Goal: Task Accomplishment & Management: Complete application form

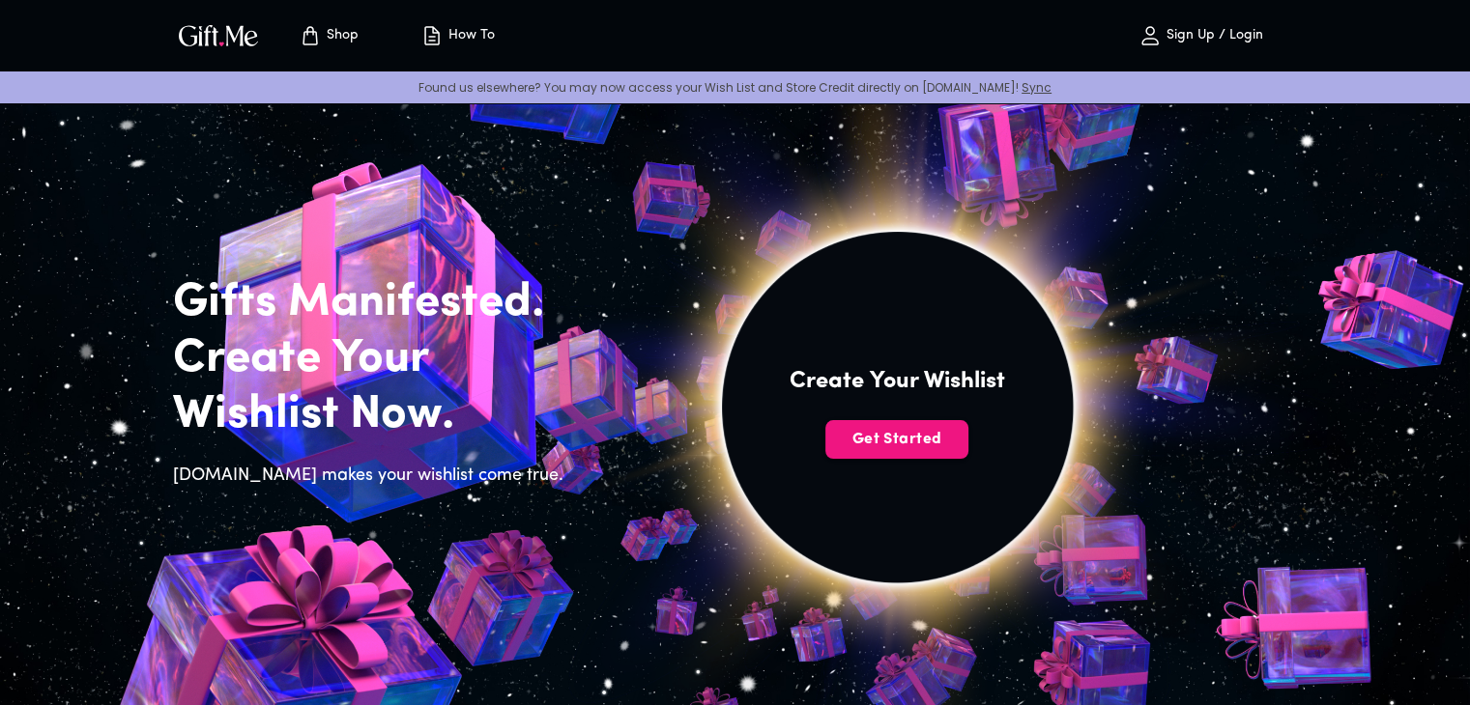
click at [1229, 12] on button "Sign Up / Login" at bounding box center [1200, 36] width 193 height 62
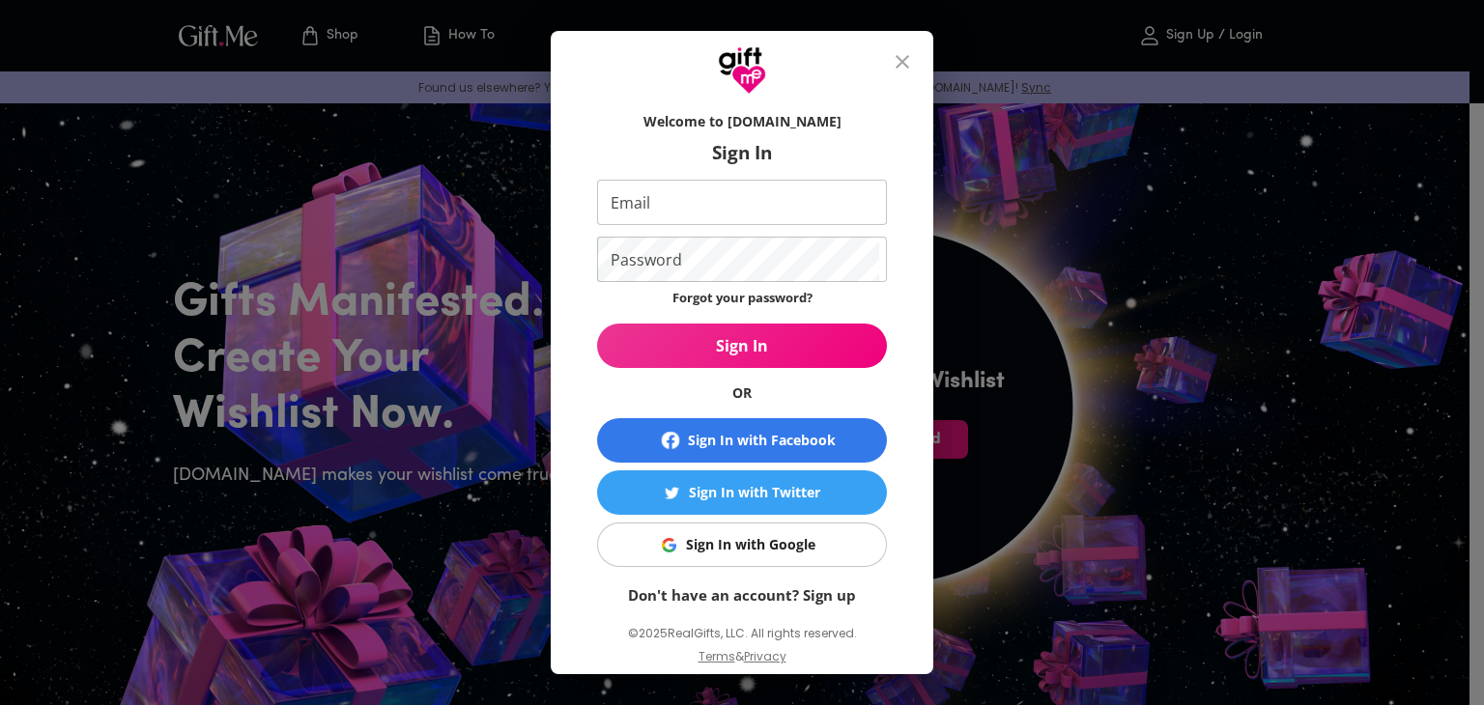
click at [1224, 31] on div "Welcome to [DOMAIN_NAME] Sign In Email Email Password Password Forgot your pass…" at bounding box center [742, 352] width 1484 height 705
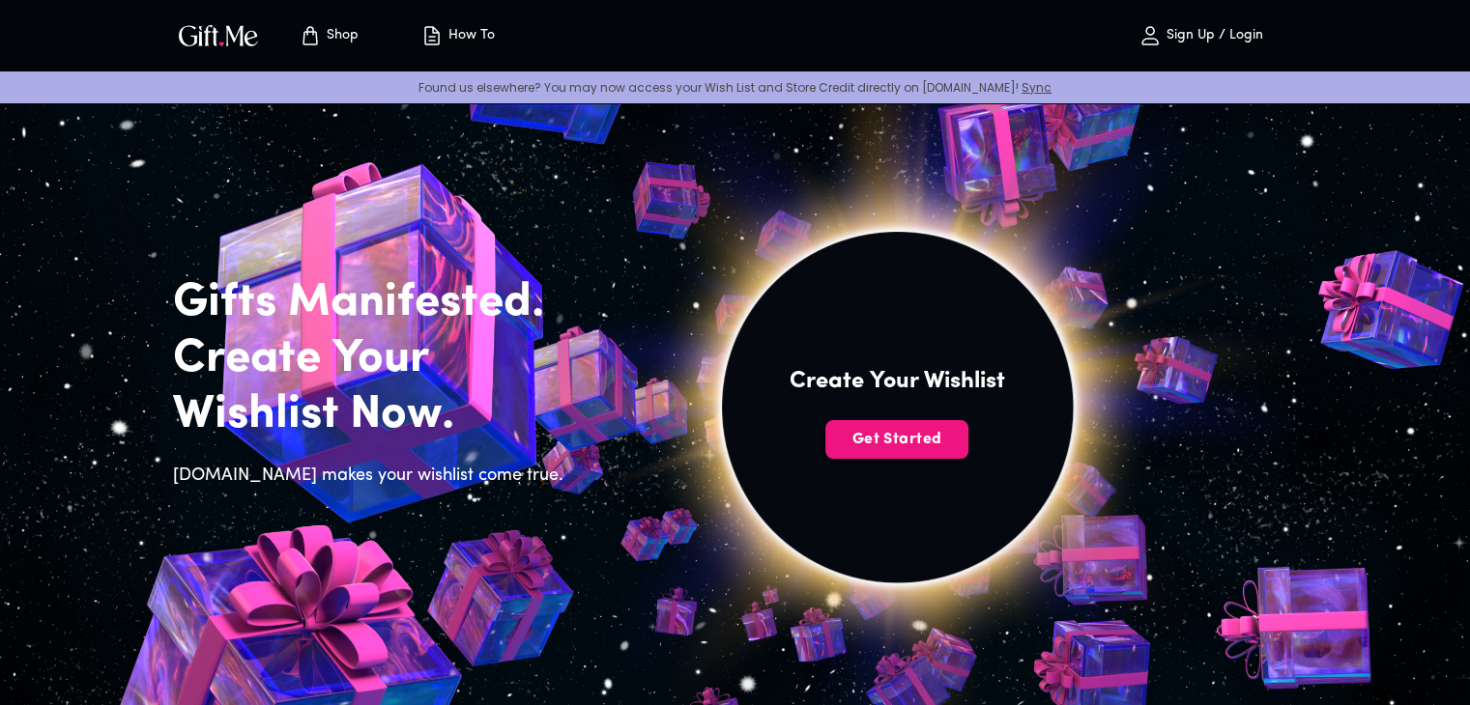
click at [1174, 33] on p "Sign Up / Login" at bounding box center [1211, 36] width 101 height 16
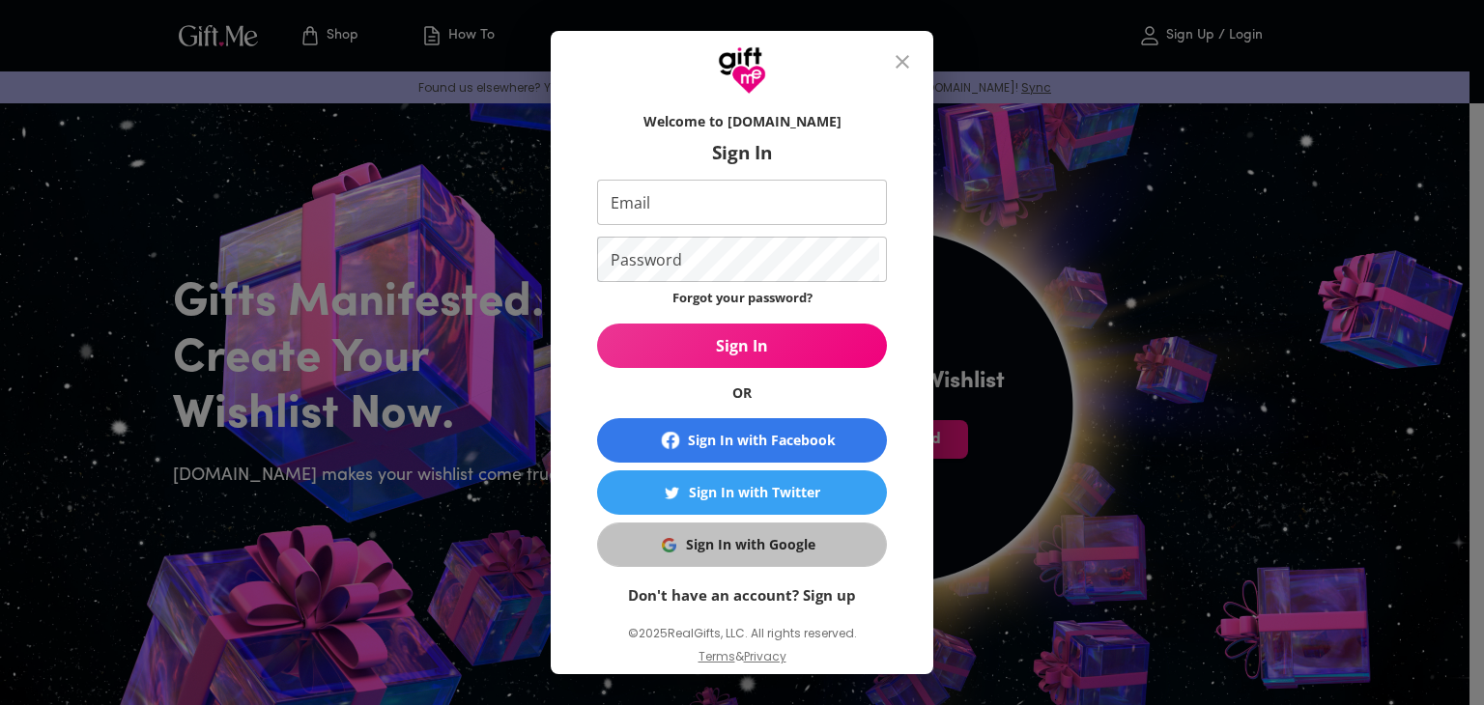
click at [705, 559] on button "Sign In with Google" at bounding box center [742, 545] width 290 height 44
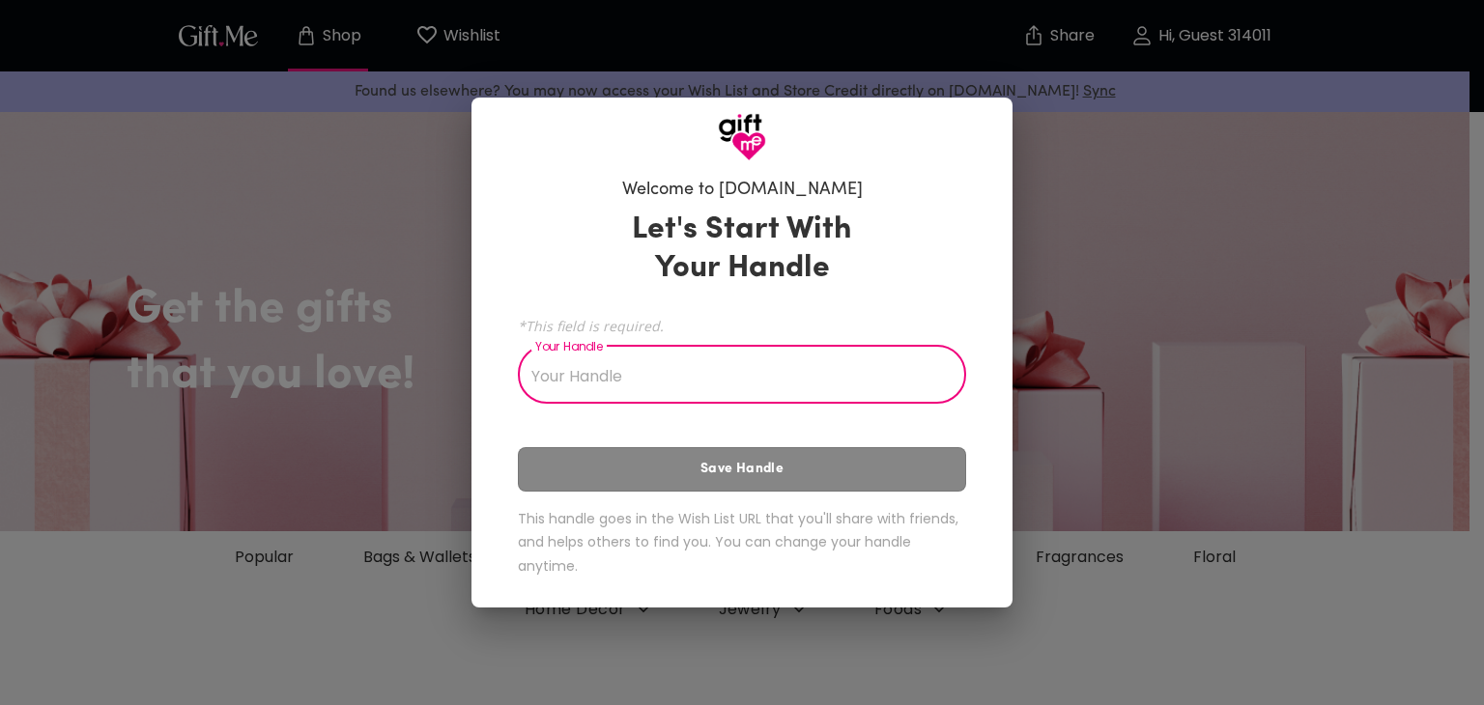
click at [645, 377] on input "Your Handle" at bounding box center [731, 377] width 427 height 54
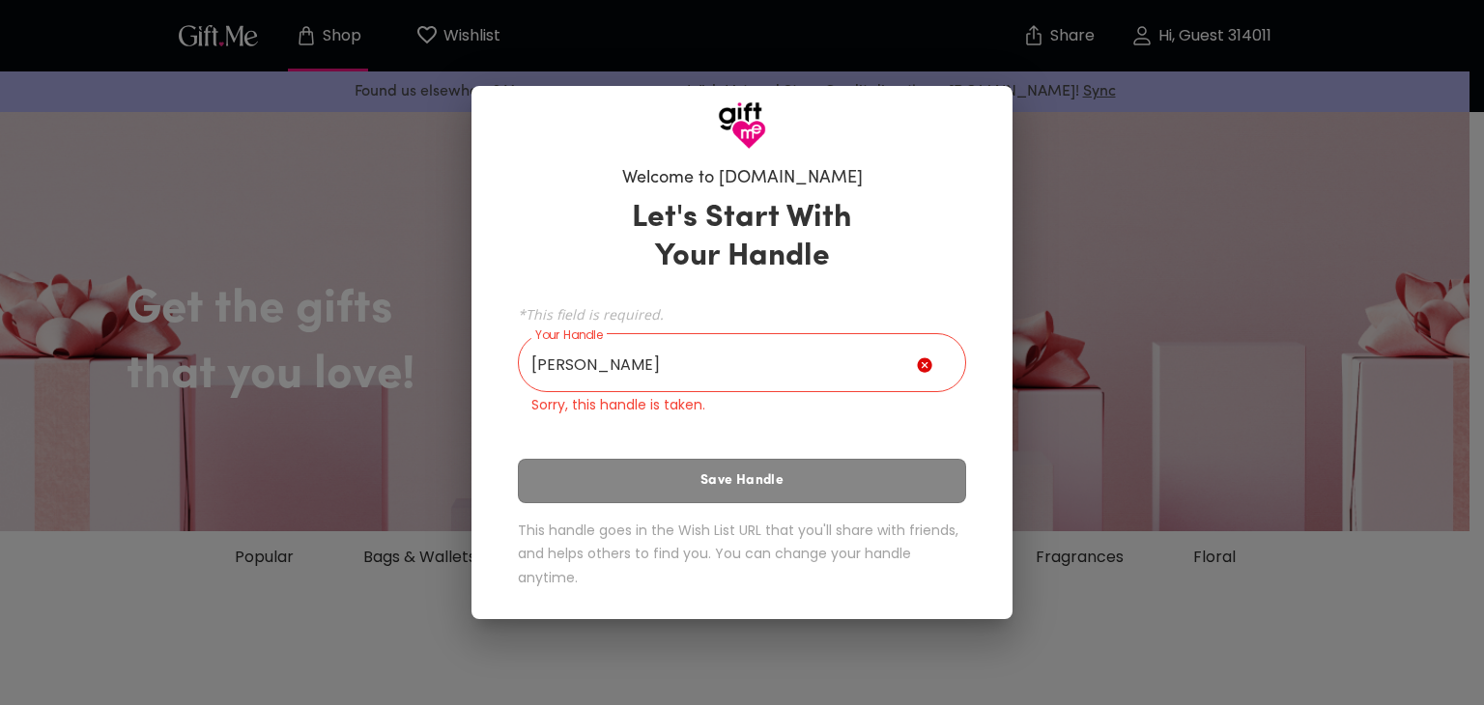
click at [674, 465] on div "Let's Start With Your Handle *This field is required. Your Handle Sebastian You…" at bounding box center [742, 397] width 448 height 415
click at [717, 390] on div "Your Handle Sebastian Your Handle Sorry, this handle is taken." at bounding box center [742, 376] width 448 height 77
click at [724, 384] on input "Sebastian" at bounding box center [717, 365] width 399 height 54
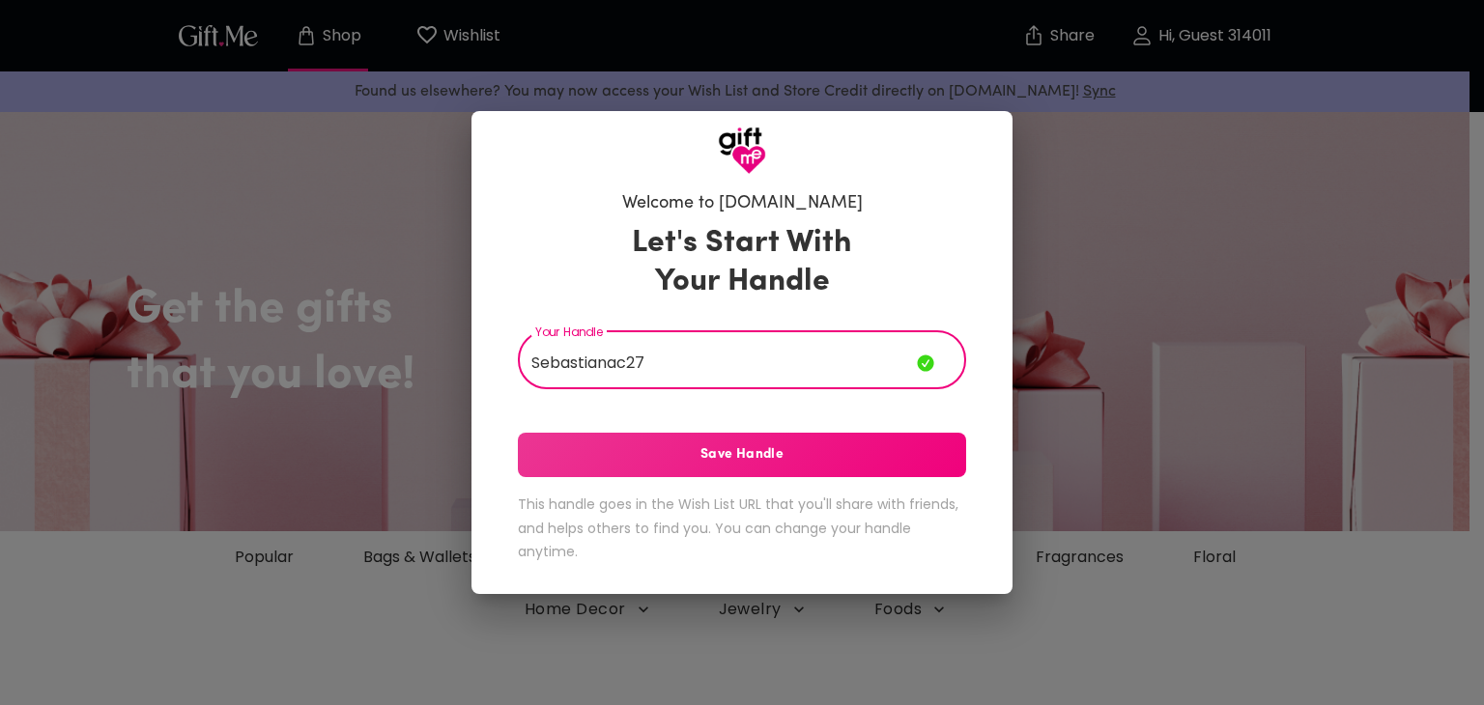
type input "Sebastianac27"
click at [681, 465] on span "Save Handle" at bounding box center [742, 454] width 448 height 21
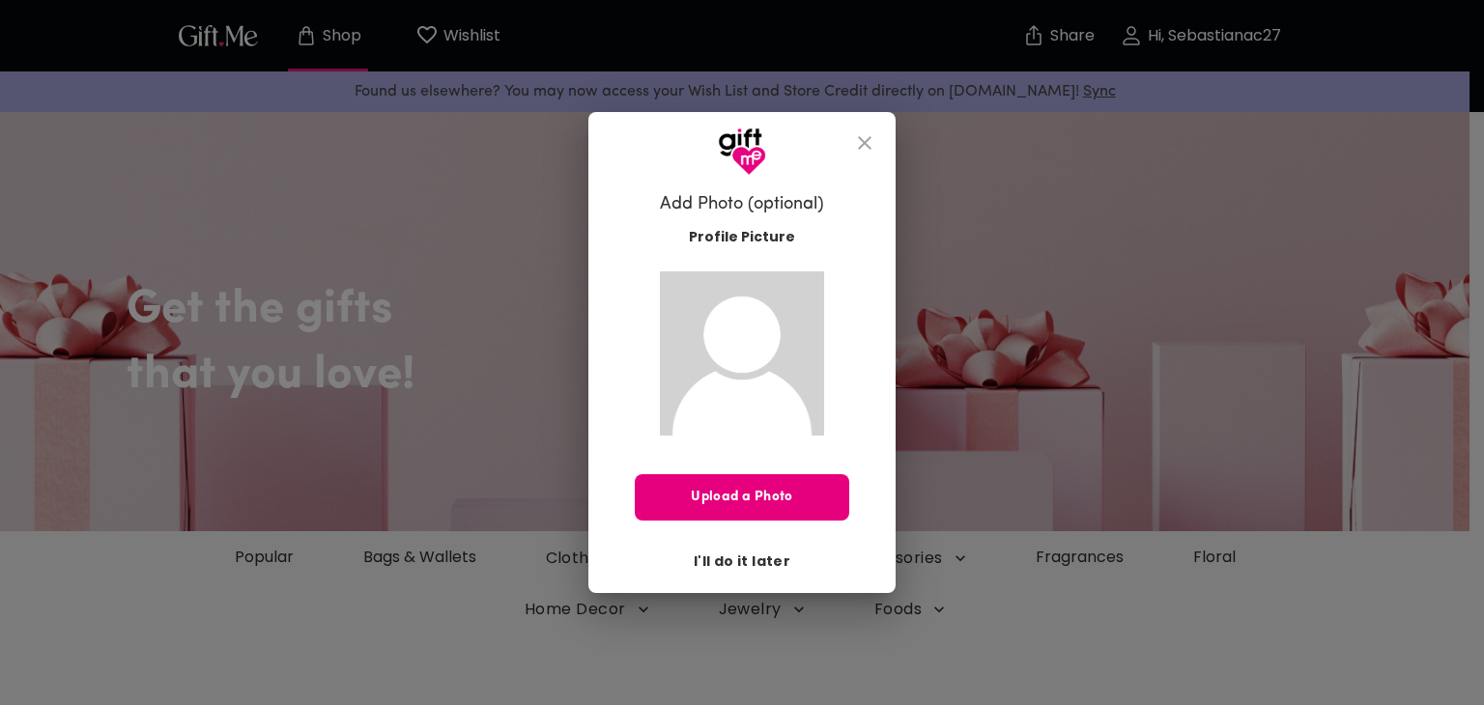
click at [769, 558] on span "I'll do it later" at bounding box center [742, 561] width 97 height 21
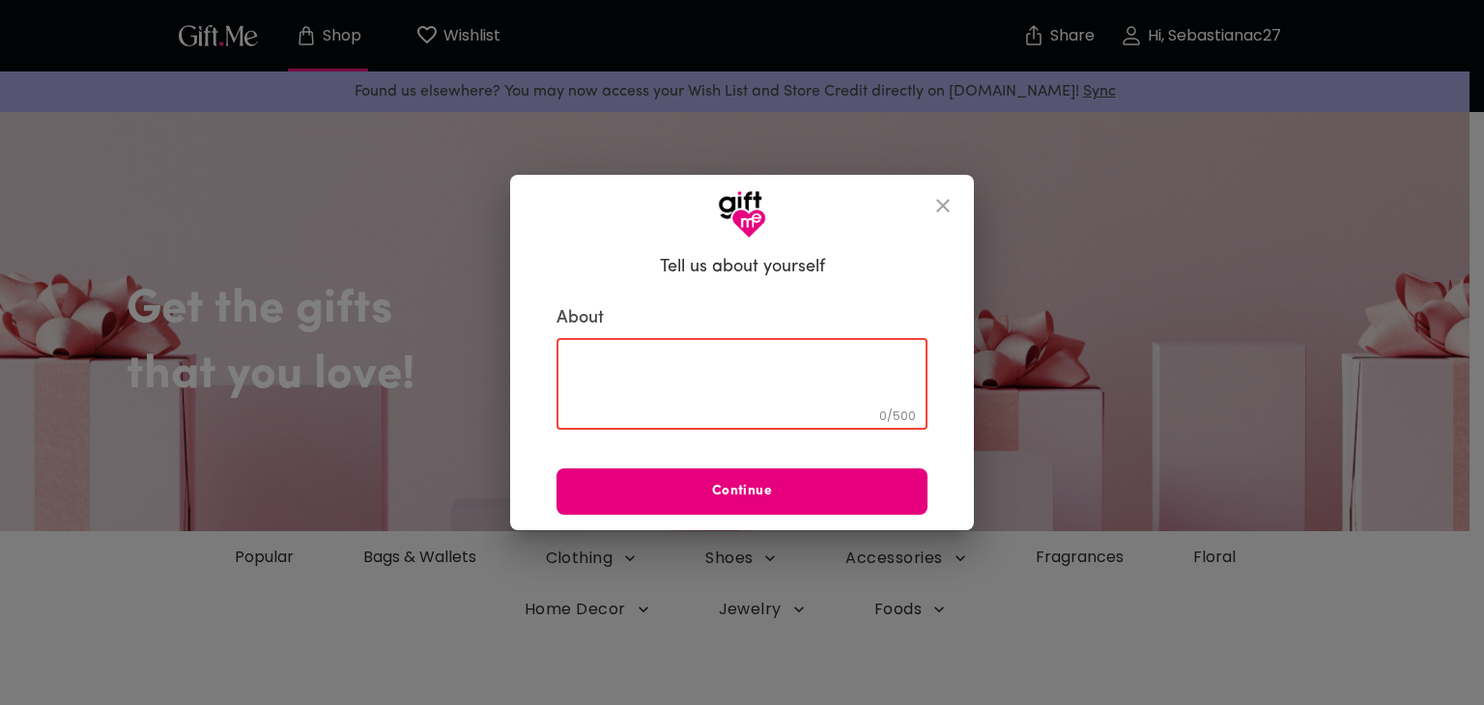
click at [764, 384] on textarea at bounding box center [742, 384] width 344 height 55
type textarea "d"
click at [773, 534] on div "Tell us about yourself About d 1 / 500 ​ Continue" at bounding box center [742, 352] width 1484 height 705
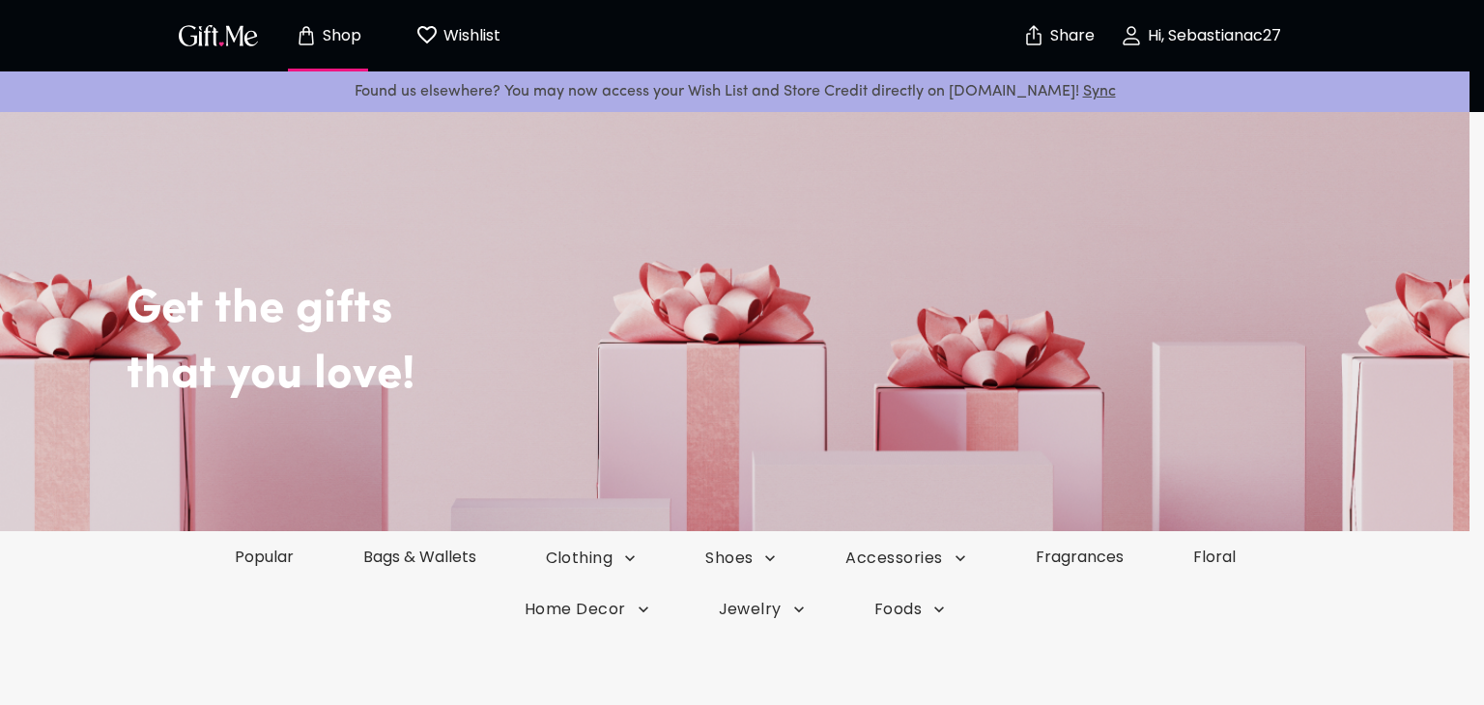
click at [773, 497] on span "Continue" at bounding box center [742, 491] width 371 height 21
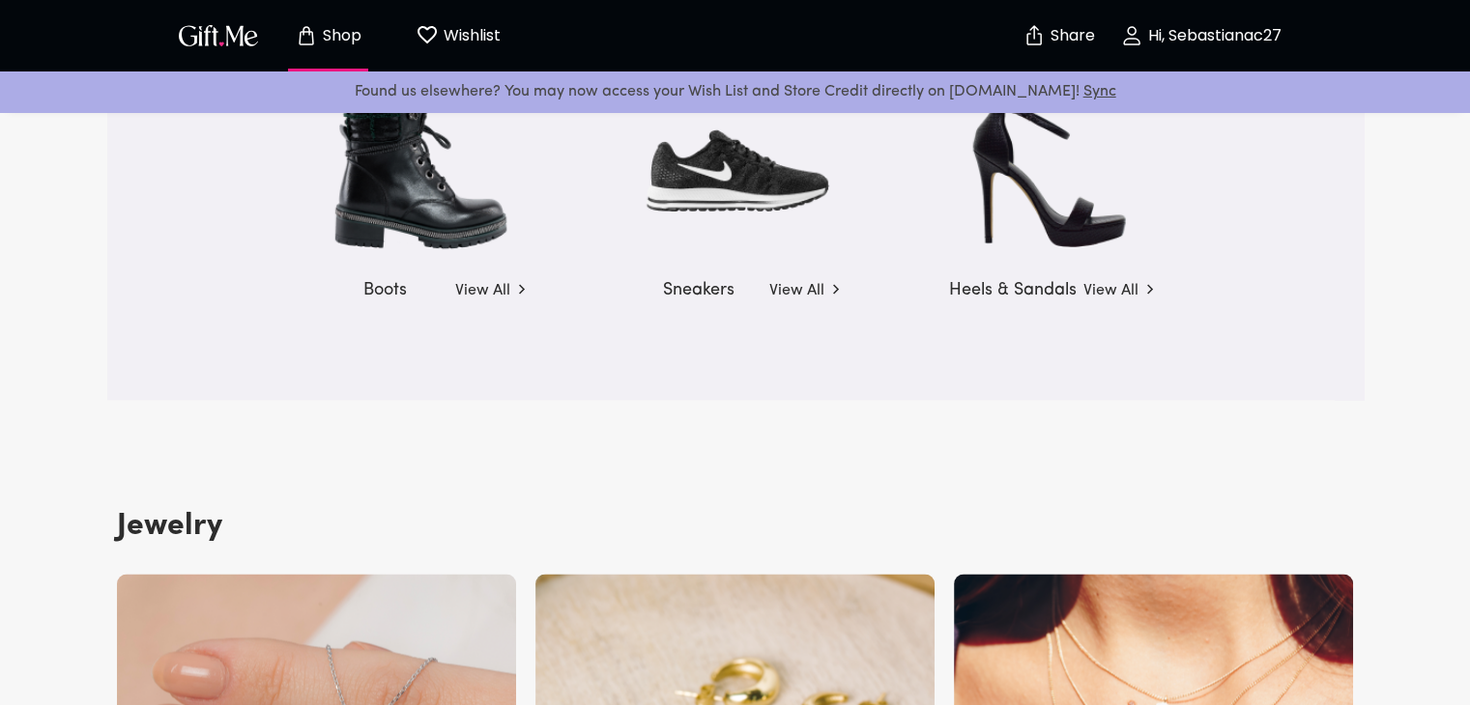
scroll to position [2995, 0]
